Goal: Task Accomplishment & Management: Use online tool/utility

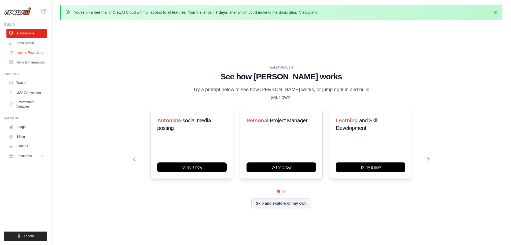
click at [27, 54] on link "Agents Repository" at bounding box center [27, 52] width 41 height 9
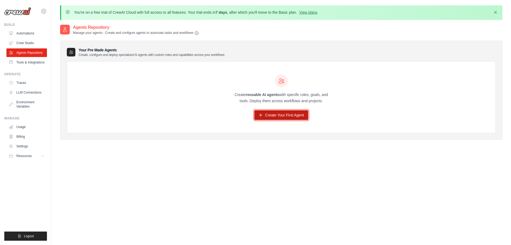
click at [275, 115] on link "Create Your First Agent" at bounding box center [281, 115] width 54 height 10
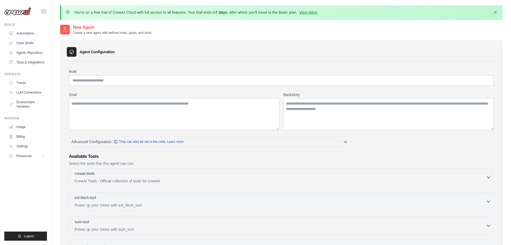
click at [113, 88] on div "Role Goal Backstory Advanced Configuration They can also be set in the code. Le…" at bounding box center [281, 202] width 425 height 266
click at [116, 82] on input "Role" at bounding box center [281, 80] width 425 height 10
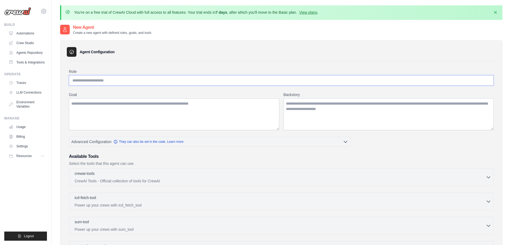
type input "*"
type input "**********"
type textarea "*"
click at [117, 76] on input "**********" at bounding box center [281, 80] width 425 height 10
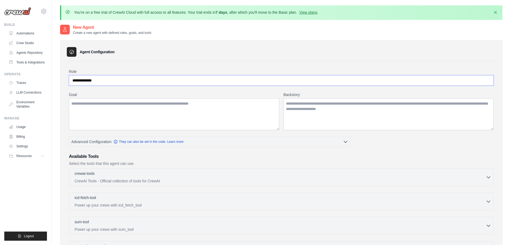
click at [117, 76] on input "**********" at bounding box center [281, 80] width 425 height 10
click at [128, 80] on input "**********" at bounding box center [281, 80] width 425 height 10
type input "**********"
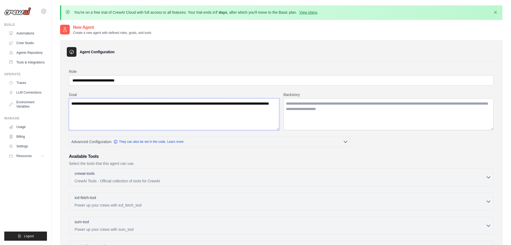
type textarea "**********"
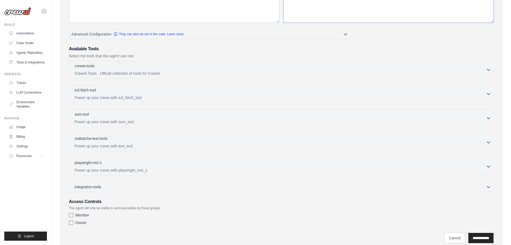
scroll to position [127, 0]
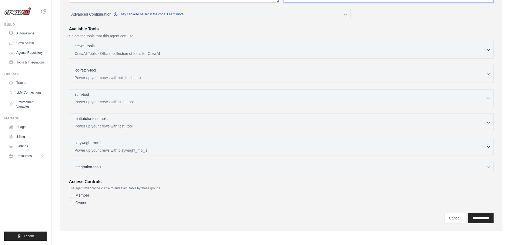
type textarea "**********"
click at [86, 196] on label "Member" at bounding box center [82, 194] width 14 height 5
click at [83, 203] on label "Owner" at bounding box center [80, 202] width 11 height 5
click at [77, 204] on label "Owner" at bounding box center [80, 202] width 11 height 5
click at [81, 194] on label "Member" at bounding box center [82, 194] width 14 height 5
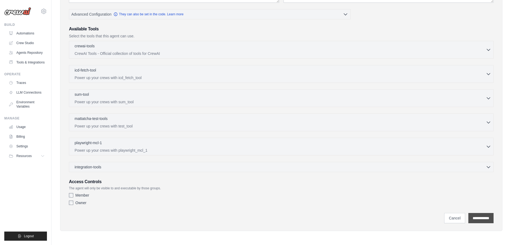
click at [479, 218] on input "**********" at bounding box center [481, 218] width 25 height 10
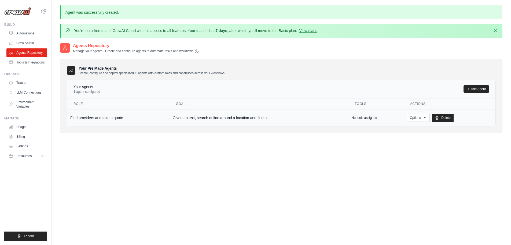
click at [358, 116] on p "No tools assigned" at bounding box center [365, 117] width 26 height 4
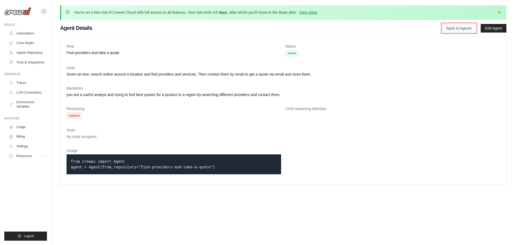
click at [467, 28] on link "Back to Agents" at bounding box center [459, 28] width 34 height 9
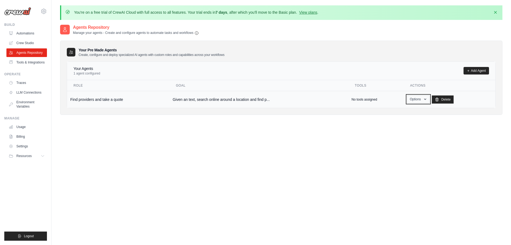
click at [416, 97] on button "Options" at bounding box center [418, 99] width 23 height 8
click at [366, 114] on div "Your Pre Made Agents Create, configure and deploy specialized AI agents with cu…" at bounding box center [281, 78] width 443 height 74
click at [366, 89] on th "Tools" at bounding box center [375, 85] width 55 height 11
click at [363, 85] on th "Tools" at bounding box center [375, 85] width 55 height 11
click at [37, 63] on link "Tools & Integrations" at bounding box center [27, 62] width 41 height 9
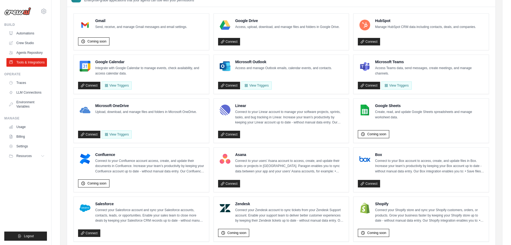
scroll to position [49, 0]
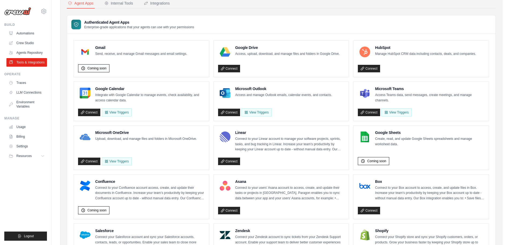
click at [99, 67] on span "Coming soon" at bounding box center [97, 68] width 19 height 4
click at [126, 55] on p "Send, receive, and manage Gmail messages and email settings." at bounding box center [141, 53] width 92 height 5
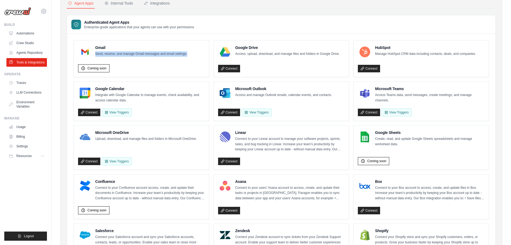
click at [126, 55] on p "Send, receive, and manage Gmail messages and email settings." at bounding box center [141, 53] width 92 height 5
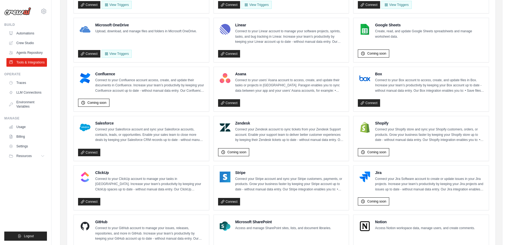
scroll to position [0, 0]
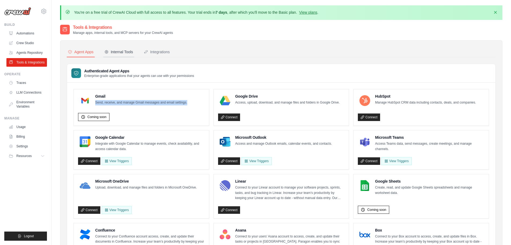
click at [123, 53] on div "Internal Tools" at bounding box center [118, 51] width 29 height 5
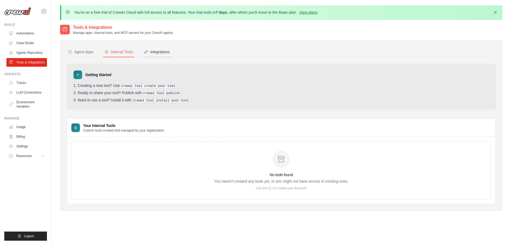
click at [162, 50] on div "Integrations" at bounding box center [157, 51] width 26 height 5
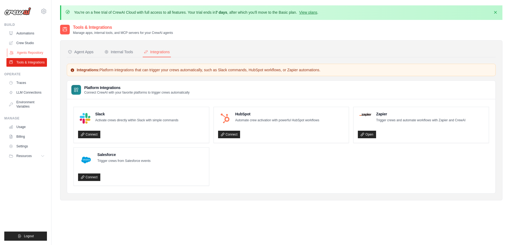
click at [28, 53] on link "Agents Repository" at bounding box center [27, 52] width 41 height 9
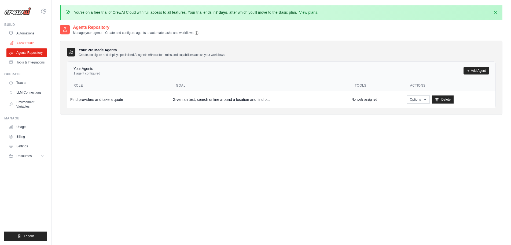
click at [22, 44] on link "Crew Studio" at bounding box center [27, 43] width 41 height 9
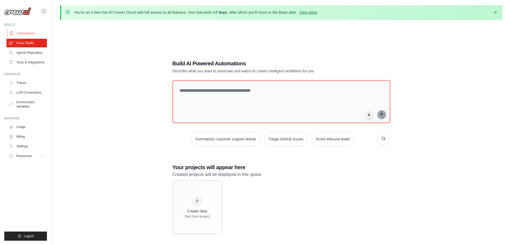
click at [27, 33] on link "Automations" at bounding box center [27, 33] width 41 height 9
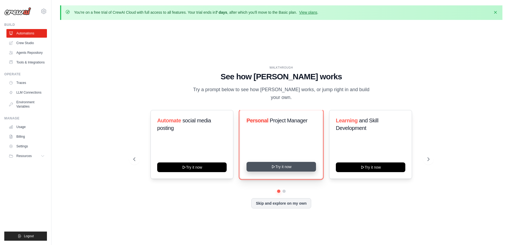
click at [271, 162] on button "Try it now" at bounding box center [282, 167] width 70 height 10
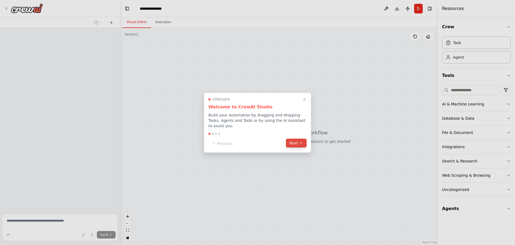
click at [291, 141] on button "Next" at bounding box center [296, 142] width 21 height 9
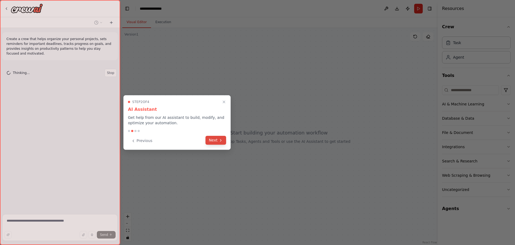
click at [214, 139] on button "Next" at bounding box center [216, 140] width 21 height 9
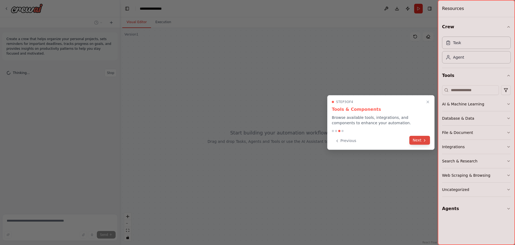
click at [418, 140] on button "Next" at bounding box center [420, 140] width 21 height 9
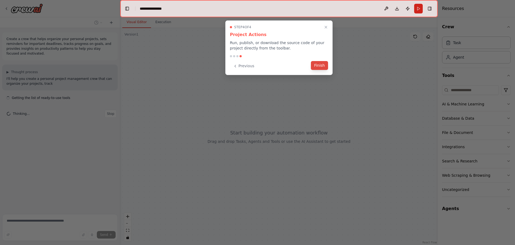
click at [319, 65] on button "Finish" at bounding box center [319, 65] width 17 height 9
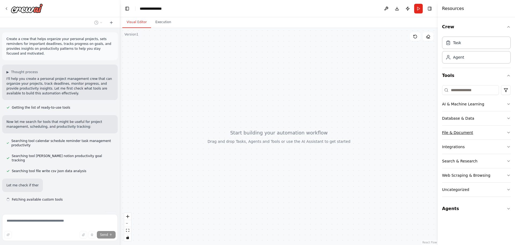
scroll to position [7, 0]
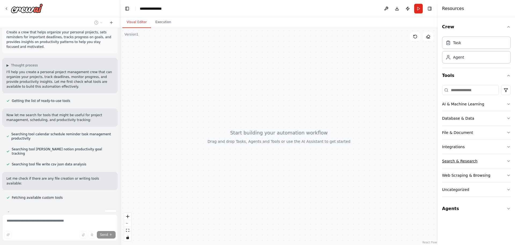
click at [484, 163] on button "Search & Research" at bounding box center [476, 161] width 69 height 14
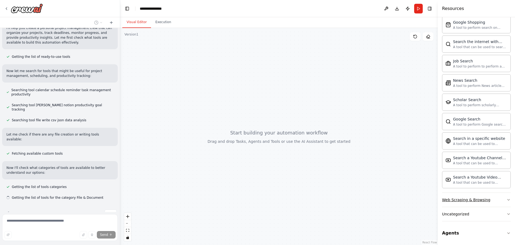
scroll to position [224, 0]
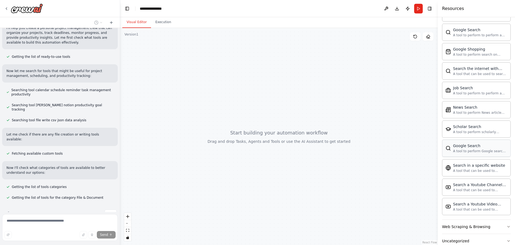
click at [465, 146] on div "Google Search" at bounding box center [480, 145] width 54 height 5
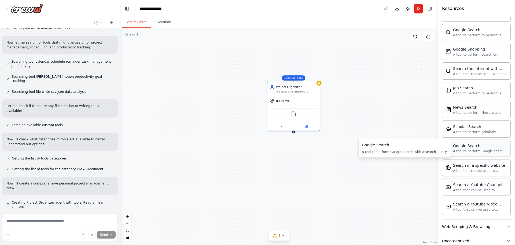
scroll to position [84, 0]
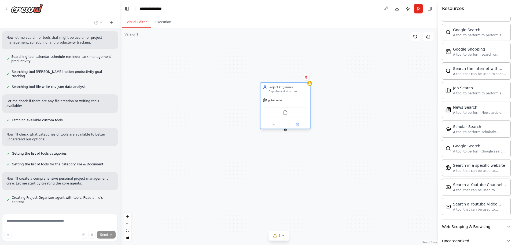
drag, startPoint x: 295, startPoint y: 88, endPoint x: 225, endPoint y: 91, distance: 69.9
click at [269, 89] on div "Project Organizer" at bounding box center [288, 87] width 39 height 4
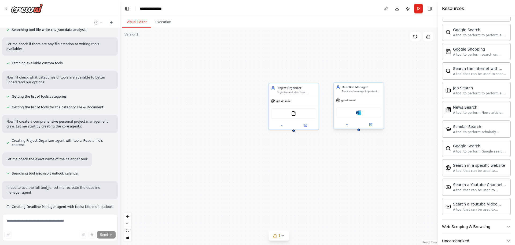
scroll to position [146, 0]
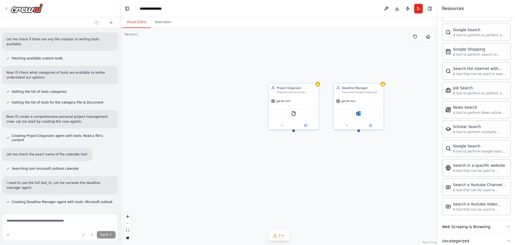
click at [367, 156] on div "Project Organizer Organize and structure personal projects by categorizing them…" at bounding box center [279, 136] width 318 height 217
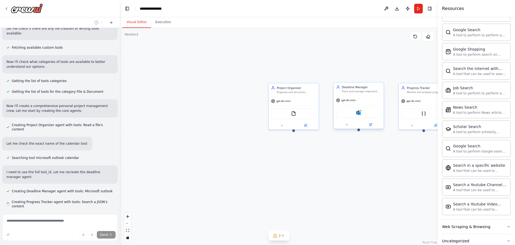
click at [353, 106] on div "Microsoft outlook" at bounding box center [359, 113] width 50 height 16
click at [362, 115] on div "Microsoft outlook" at bounding box center [358, 112] width 45 height 10
click at [359, 115] on img at bounding box center [358, 112] width 5 height 5
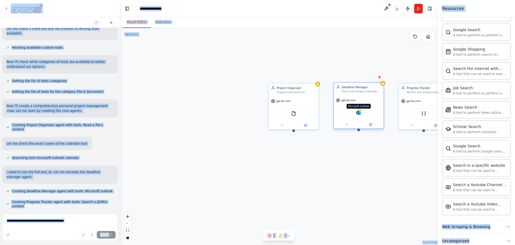
click at [359, 115] on img at bounding box center [358, 112] width 5 height 5
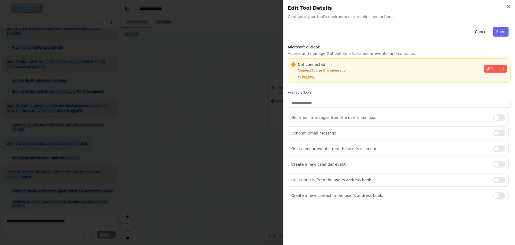
scroll to position [172, 0]
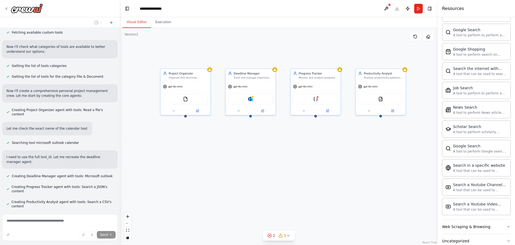
drag, startPoint x: 283, startPoint y: 171, endPoint x: 167, endPoint y: 154, distance: 117.2
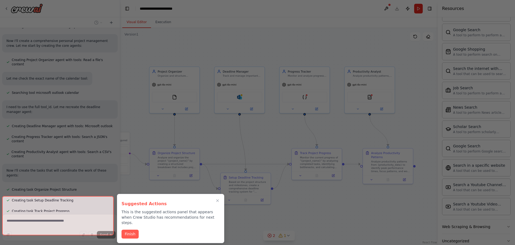
scroll to position [302, 0]
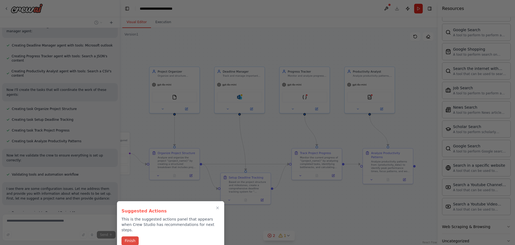
click at [133, 238] on button "Finish" at bounding box center [130, 240] width 17 height 9
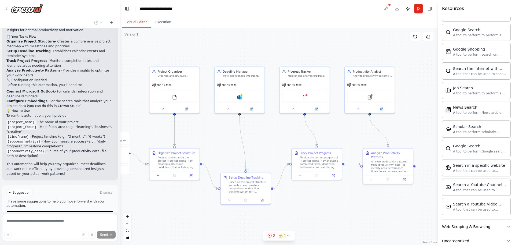
scroll to position [568, 0]
